Goal: Task Accomplishment & Management: Manage account settings

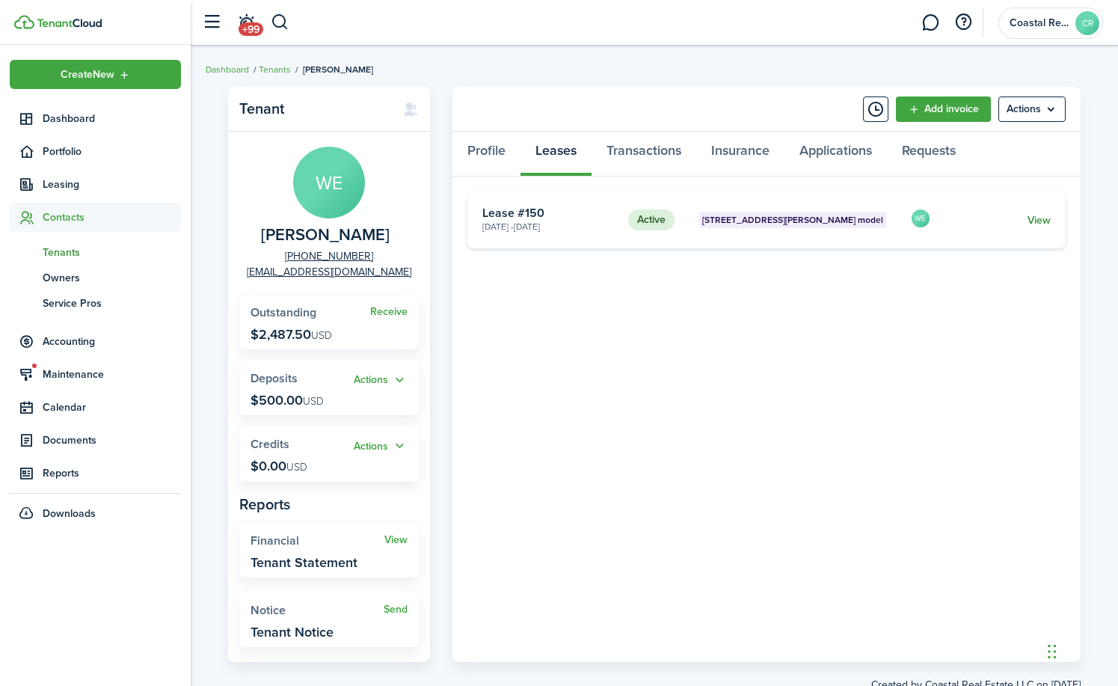
click at [1032, 219] on link "View" at bounding box center [1038, 220] width 23 height 16
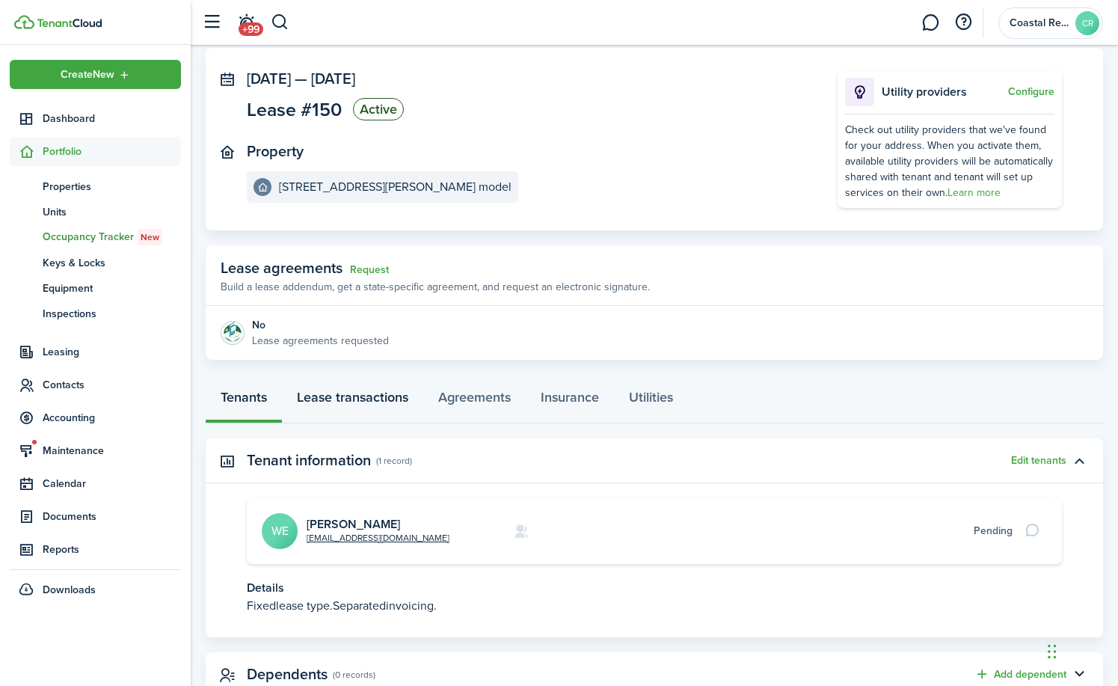
scroll to position [127, 0]
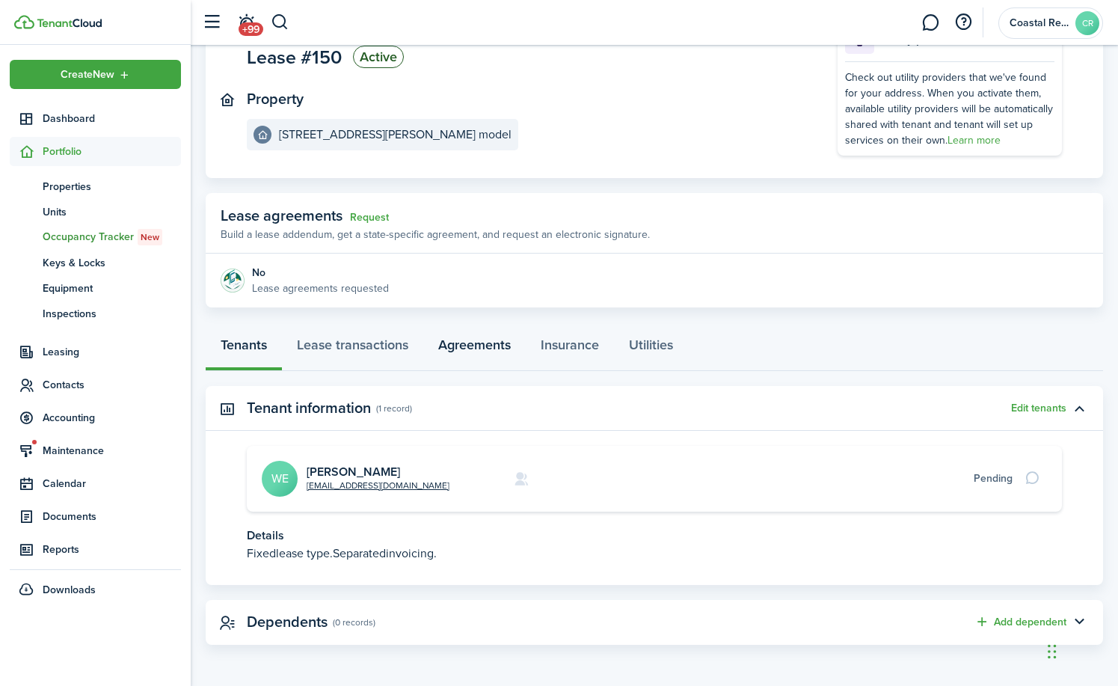
click at [471, 345] on link "Agreements" at bounding box center [474, 348] width 102 height 45
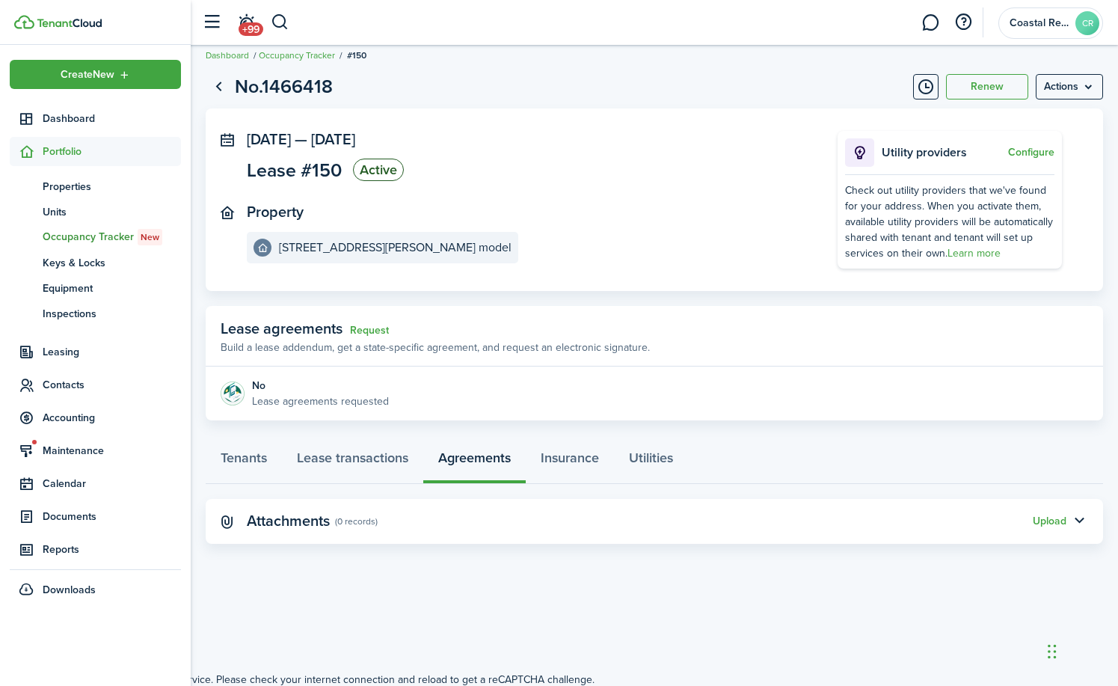
scroll to position [16, 0]
click at [1060, 520] on button "Upload" at bounding box center [1049, 520] width 34 height 12
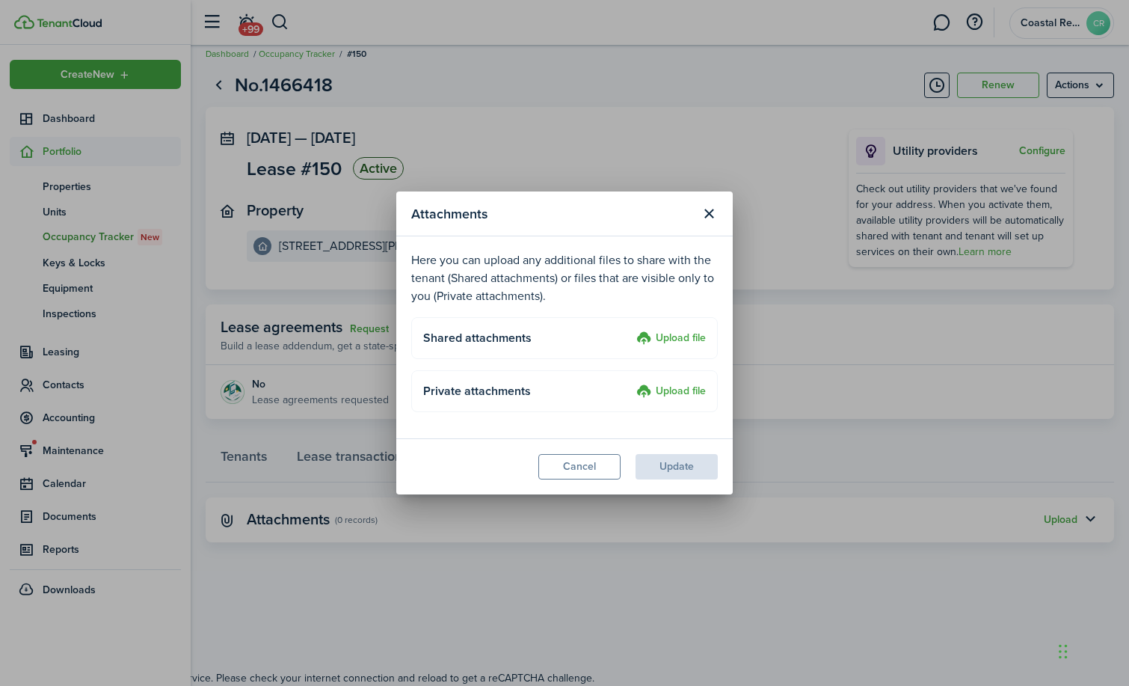
click at [688, 336] on label "Upload file" at bounding box center [671, 339] width 70 height 18
click at [631, 330] on input "Upload file" at bounding box center [631, 330] width 0 height 0
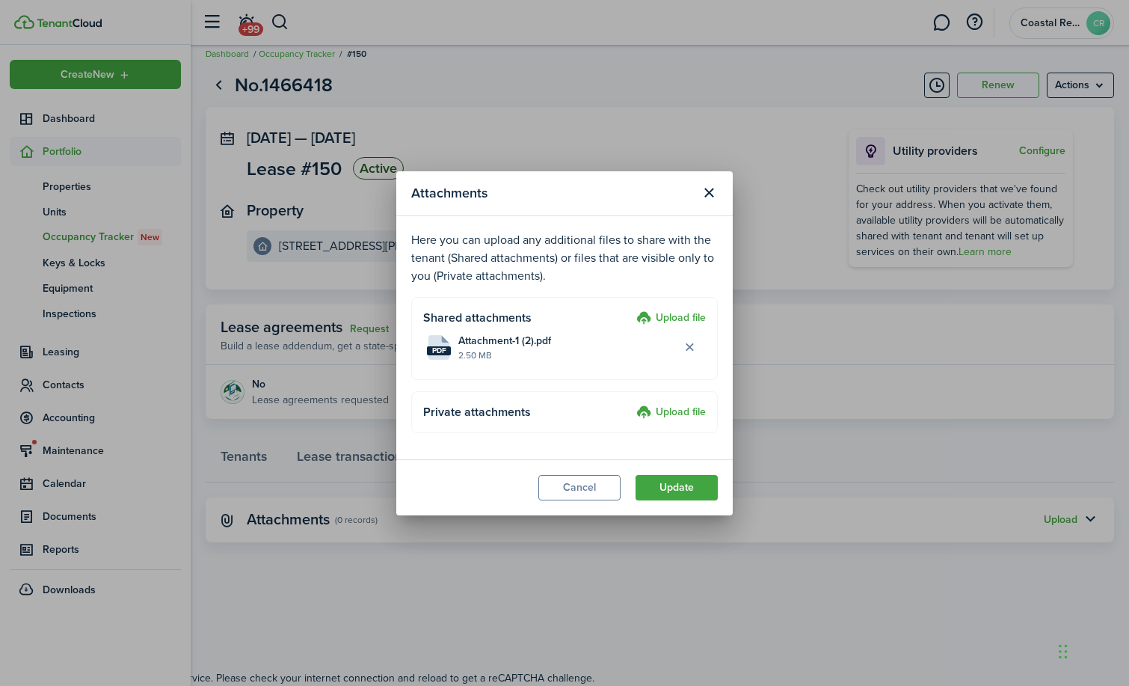
click at [666, 413] on label "Upload file" at bounding box center [671, 413] width 70 height 18
click at [631, 404] on input "Upload file" at bounding box center [631, 404] width 0 height 0
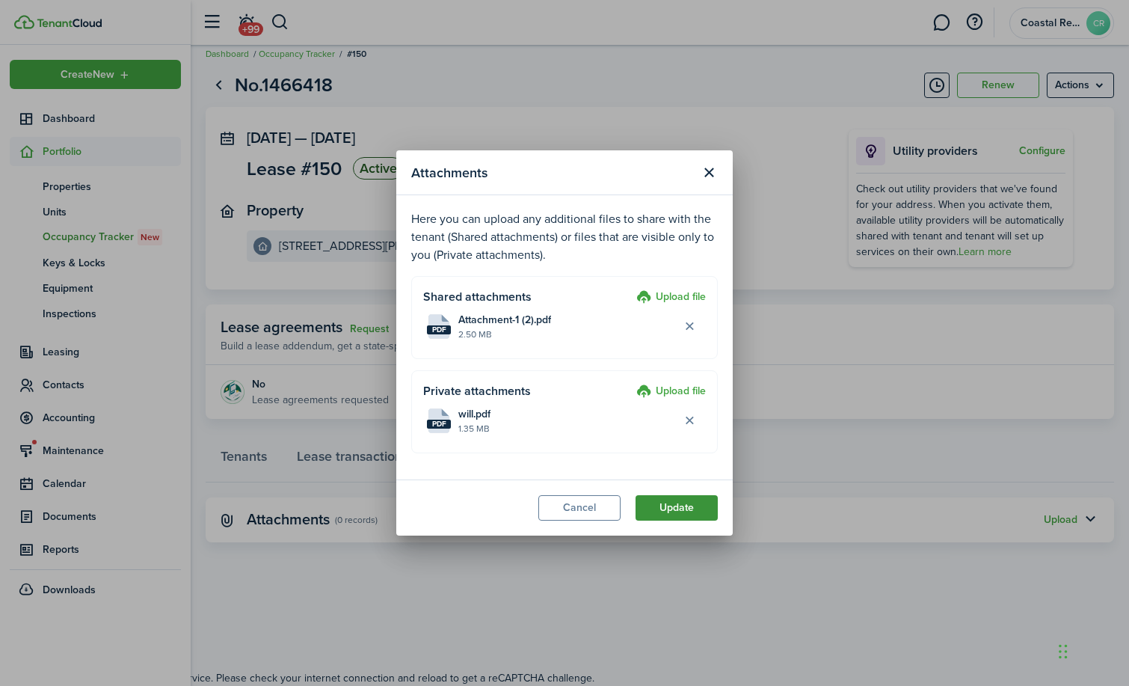
click at [678, 513] on button "Update" at bounding box center [676, 507] width 82 height 25
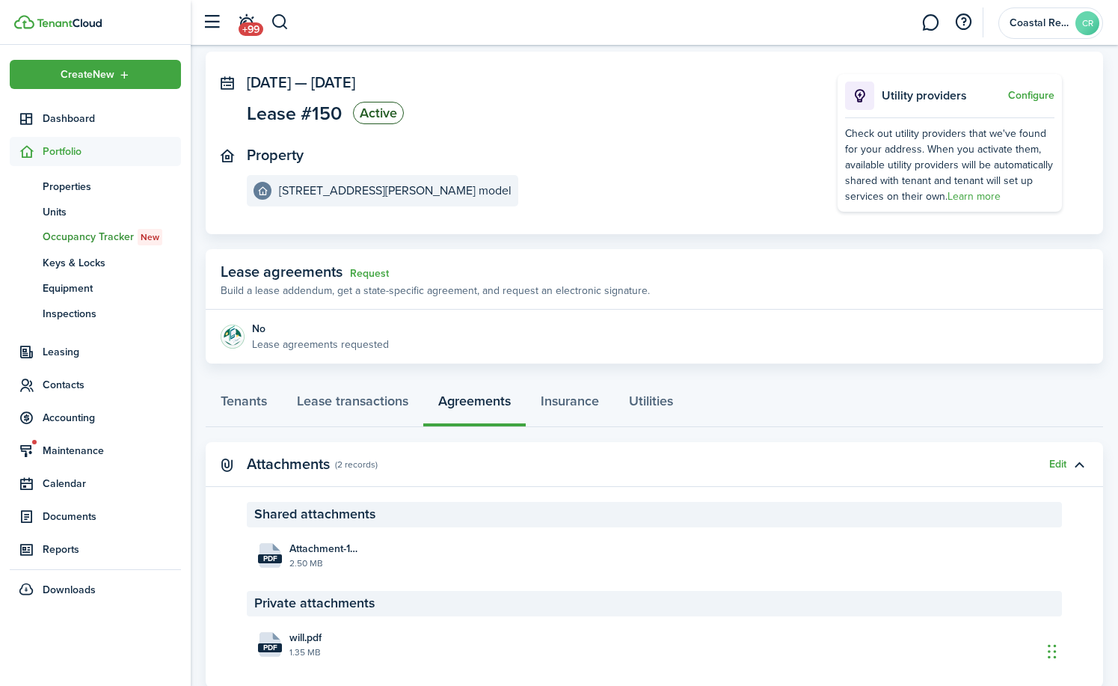
scroll to position [0, 0]
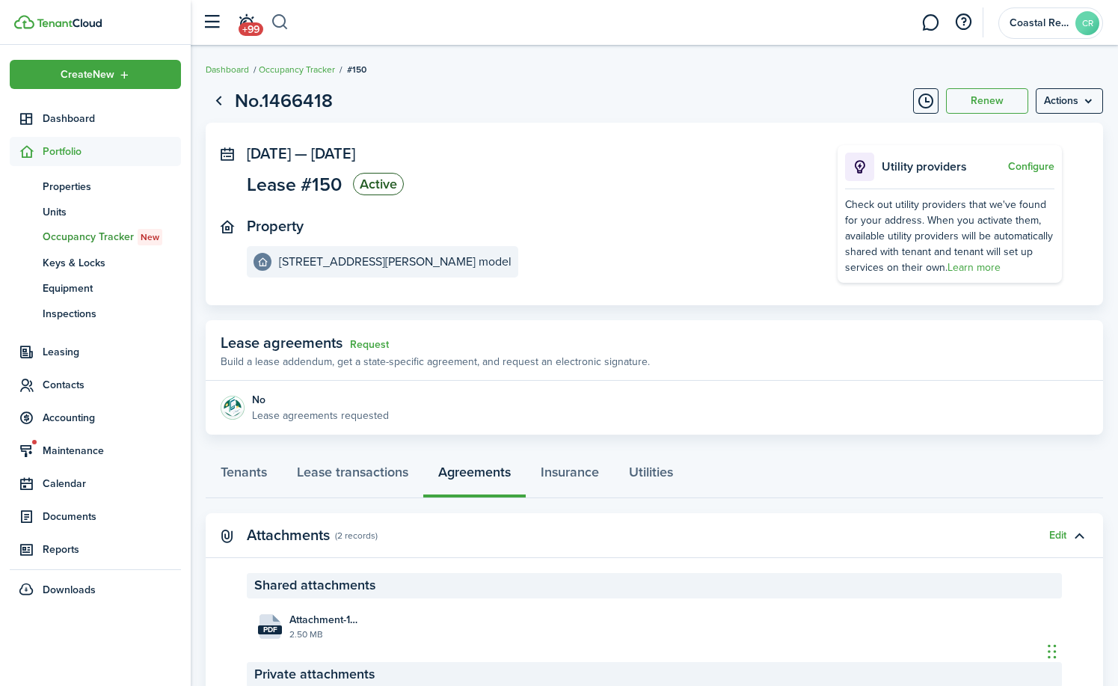
click at [282, 15] on button "button" at bounding box center [280, 22] width 19 height 25
